Goal: Transaction & Acquisition: Purchase product/service

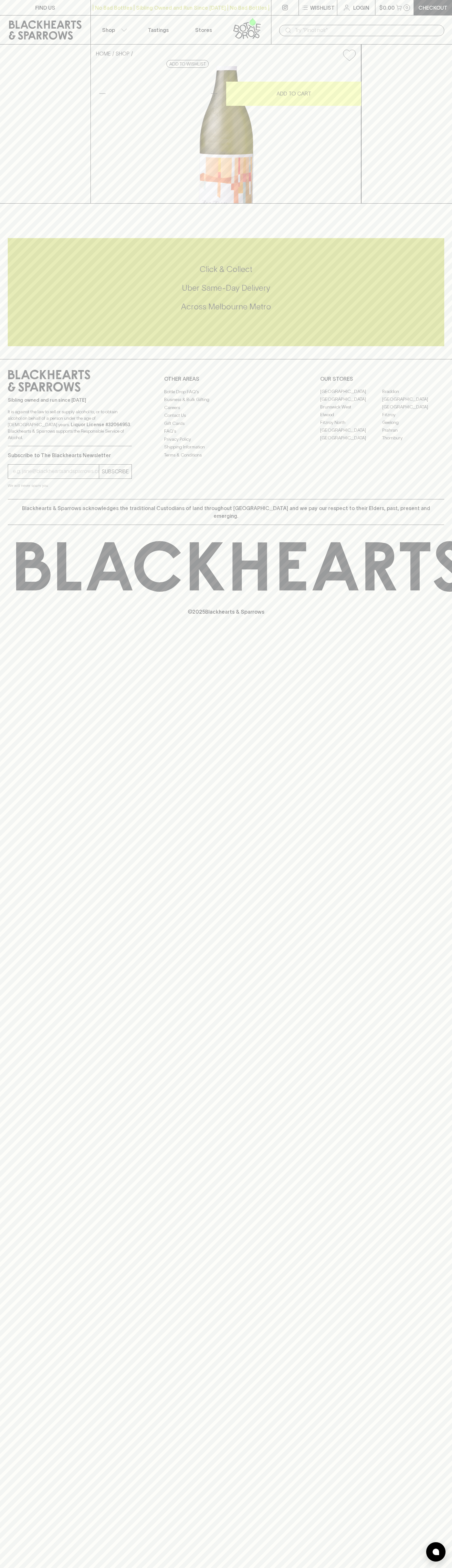
click at [273, 8] on link at bounding box center [284, 7] width 27 height 15
click at [433, 203] on div "HOME SHOP Madfish Chardonnay 2023 $22.00 Add to wishlist 10% discount when purc…" at bounding box center [226, 124] width 452 height 159
click at [165, 1567] on html "FIND US | No Bad Bottles | Sibling Owned and Run Since [DATE] | No Bad Bottles …" at bounding box center [226, 784] width 452 height 1568
click at [11, 1338] on div "FIND US | No Bad Bottles | Sibling Owned and Run Since [DATE] | No Bad Bottles …" at bounding box center [226, 784] width 452 height 1568
